Goal: Book appointment/travel/reservation

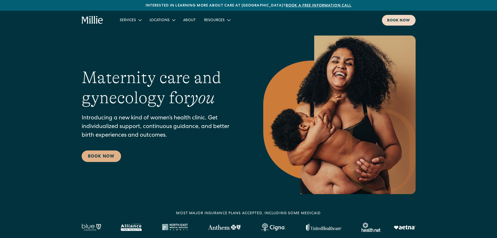
click at [393, 21] on div "Book now" at bounding box center [398, 20] width 23 height 5
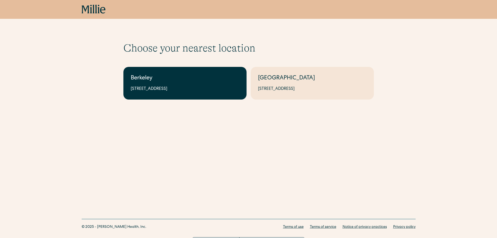
click at [157, 79] on div "Berkeley" at bounding box center [185, 78] width 109 height 9
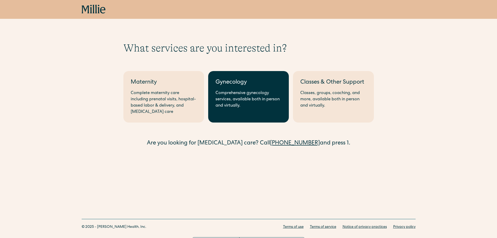
click at [241, 114] on link "Gynecology Comprehensive gynecology services, available both in person and virt…" at bounding box center [248, 96] width 81 height 51
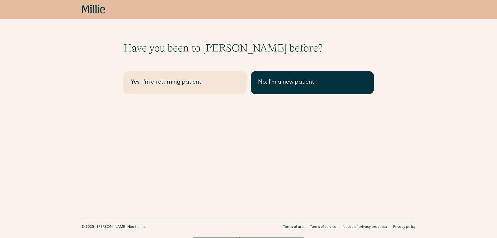
click at [278, 77] on link "No, I'm a new patient" at bounding box center [312, 82] width 123 height 23
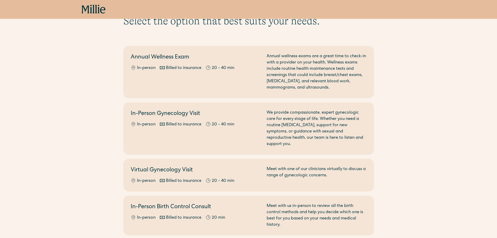
scroll to position [26, 0]
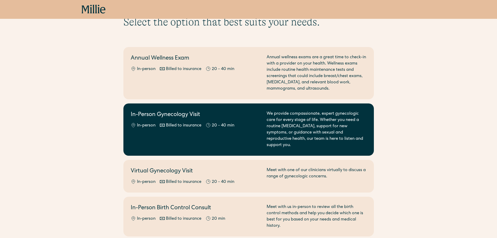
click at [204, 132] on div "In-Person Gynecology Visit In-person Billed to insurance 20 - 40 min" at bounding box center [196, 130] width 130 height 38
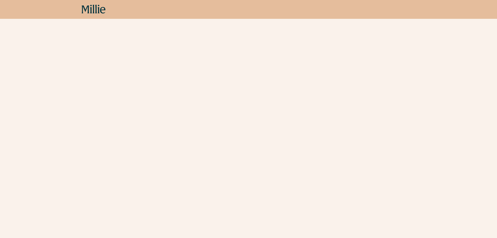
scroll to position [339, 0]
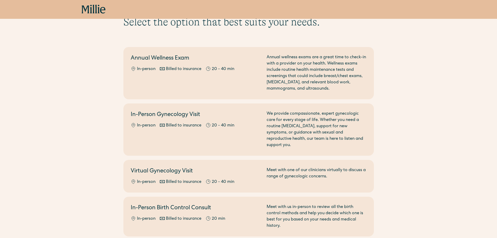
scroll to position [26, 0]
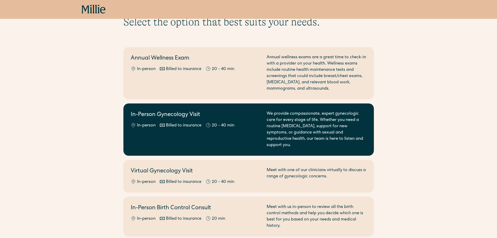
click at [187, 129] on div "In-Person Gynecology Visit In-person Billed to insurance 20 - 40 min" at bounding box center [196, 130] width 130 height 38
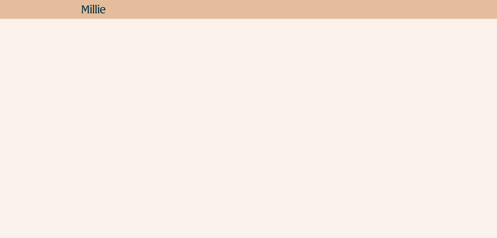
scroll to position [204, 0]
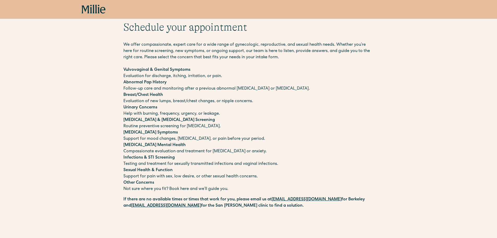
scroll to position [0, 0]
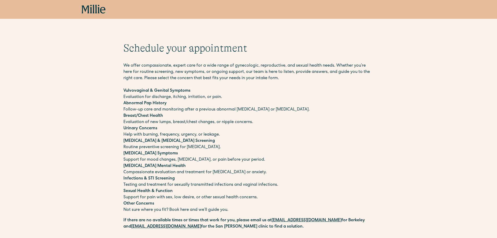
drag, startPoint x: 96, startPoint y: 35, endPoint x: 88, endPoint y: 11, distance: 25.3
click at [87, 11] on icon at bounding box center [94, 9] width 24 height 9
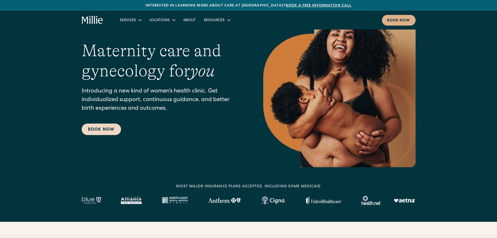
scroll to position [52, 0]
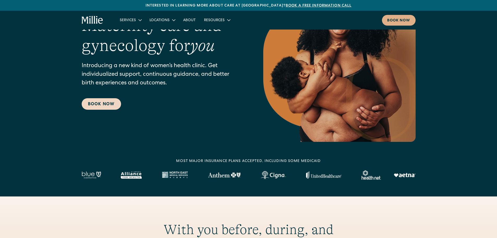
click at [97, 104] on link "Book Now" at bounding box center [101, 103] width 39 height 11
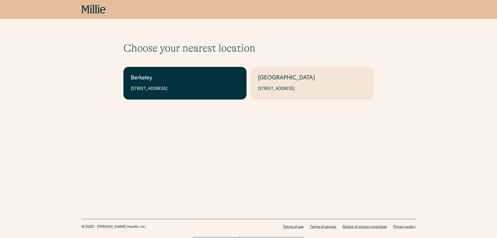
click at [179, 83] on link "Berkeley [STREET_ADDRESS]" at bounding box center [184, 83] width 123 height 33
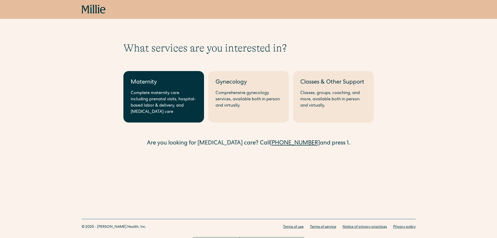
click at [178, 110] on div "Complete maternity care including prenatal visits, hospital-based labor & deliv…" at bounding box center [164, 102] width 66 height 25
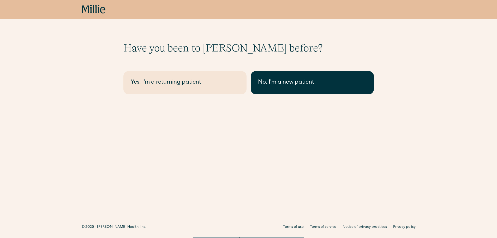
click at [286, 80] on div "No, I'm a new patient" at bounding box center [312, 82] width 109 height 9
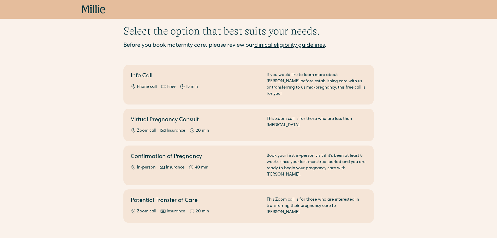
scroll to position [26, 0]
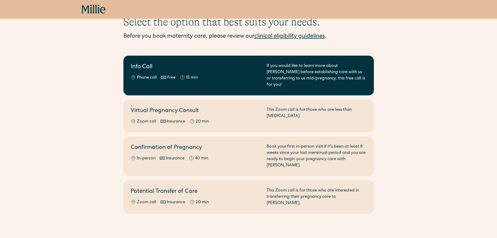
click at [205, 68] on h2 "Info Call" at bounding box center [196, 67] width 130 height 9
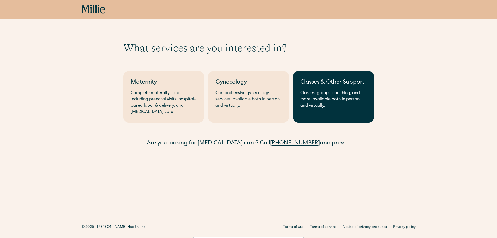
click at [335, 91] on div "Classes, groups, coaching, and more, available both in person and virtually." at bounding box center [333, 99] width 66 height 19
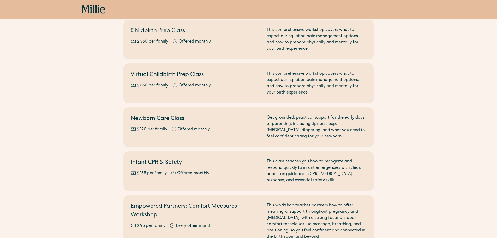
scroll to position [104, 0]
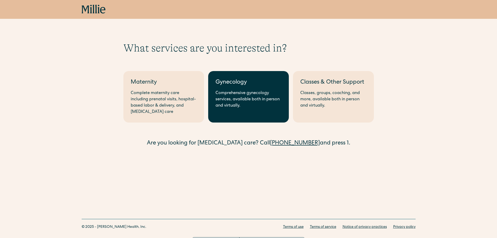
click at [251, 91] on div "Comprehensive gynecology services, available both in person and virtually." at bounding box center [249, 99] width 66 height 19
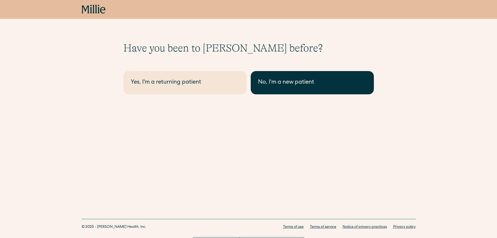
click at [263, 78] on link "No, I'm a new patient" at bounding box center [312, 82] width 123 height 23
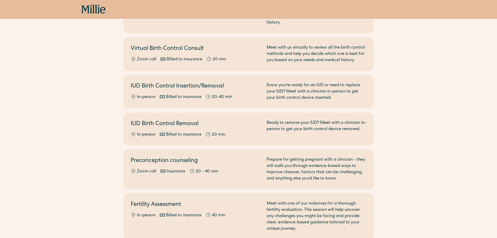
scroll to position [287, 0]
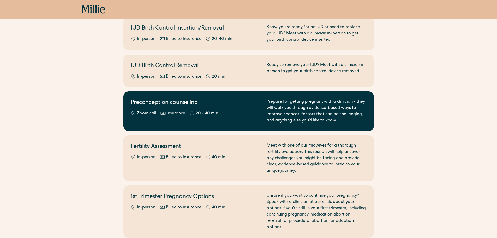
click at [240, 104] on div "Preconception counseling Zoom call Insurance 20 - 40 min" at bounding box center [196, 111] width 130 height 25
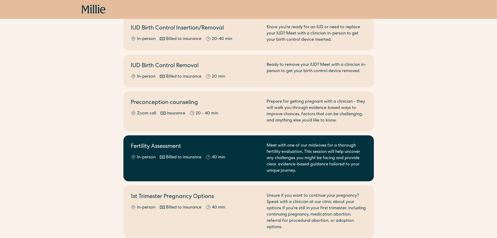
click at [255, 147] on div "Fertility Assessment In-person Billed to insurance 40 min" at bounding box center [196, 157] width 130 height 31
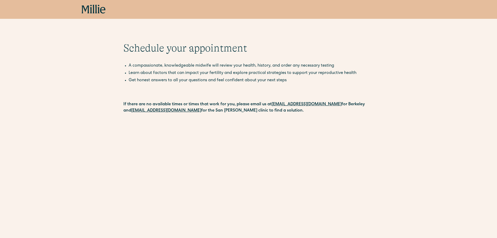
click at [90, 10] on icon at bounding box center [94, 9] width 24 height 9
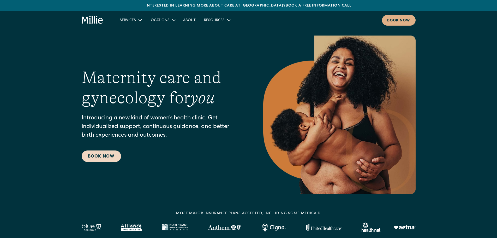
click at [96, 152] on link "Book Now" at bounding box center [101, 155] width 39 height 11
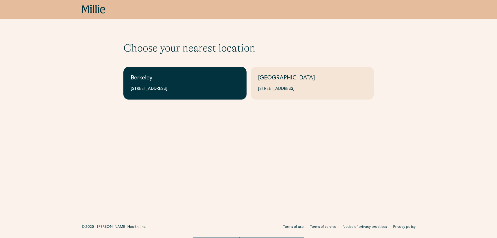
click at [193, 83] on link "Berkeley [STREET_ADDRESS]" at bounding box center [184, 83] width 123 height 33
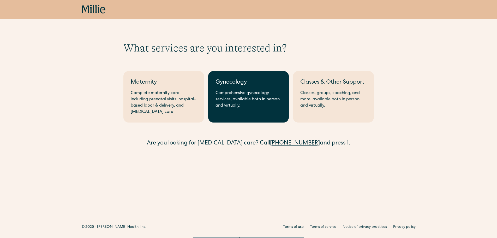
click at [234, 93] on div "Comprehensive gynecology services, available both in person and virtually." at bounding box center [249, 99] width 66 height 19
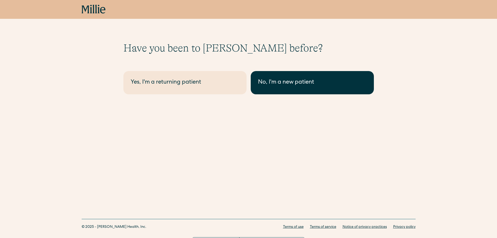
click at [270, 81] on div "No, I'm a new patient" at bounding box center [312, 82] width 109 height 9
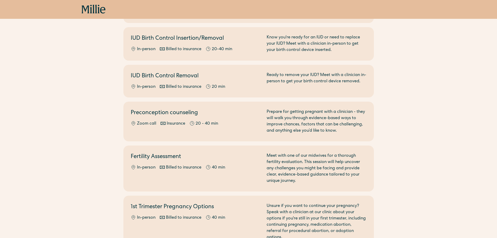
scroll to position [287, 0]
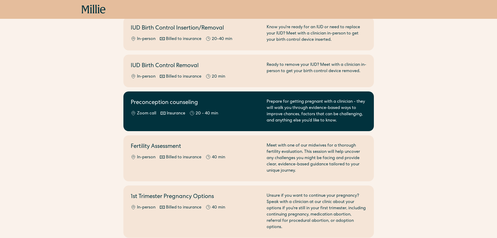
click at [257, 99] on h2 "Preconception counseling" at bounding box center [196, 103] width 130 height 9
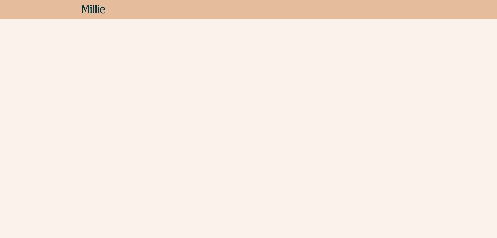
scroll to position [422, 0]
click at [122, 169] on div "Schedule your appointment Start here if you’re planning to get pregnant and wan…" at bounding box center [248, 91] width 497 height 943
click at [122, 159] on div "Schedule your appointment Start here if you’re planning to get pregnant and wan…" at bounding box center [248, 13] width 497 height 943
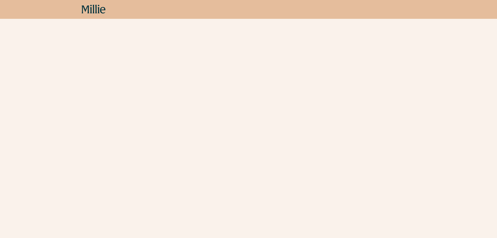
drag, startPoint x: 106, startPoint y: 134, endPoint x: 113, endPoint y: 130, distance: 7.6
